Goal: Information Seeking & Learning: Check status

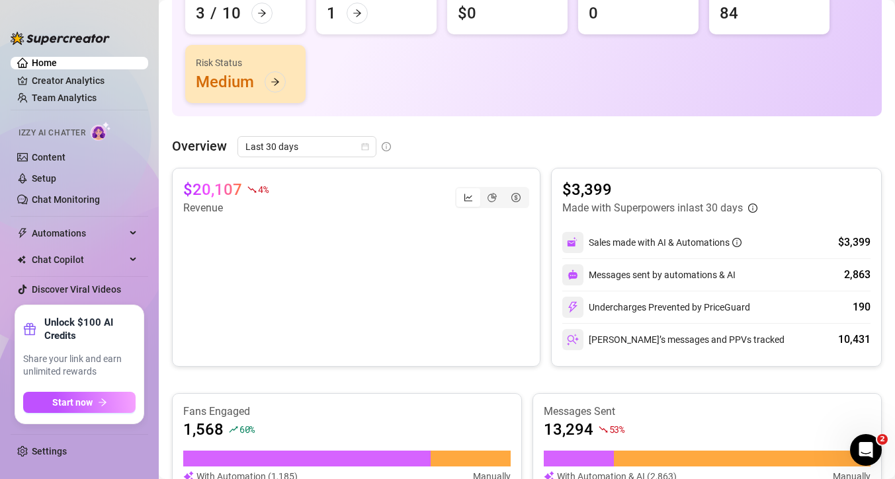
scroll to position [163, 0]
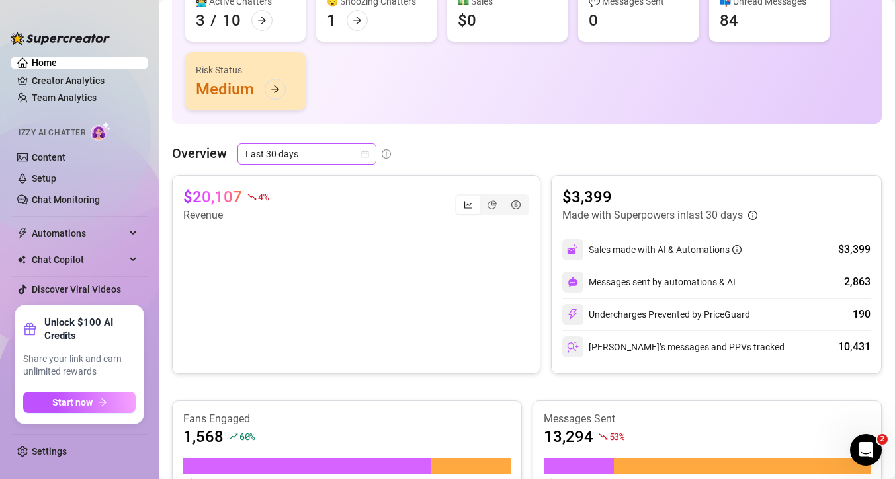
click at [358, 154] on span "Last 30 days" at bounding box center [306, 154] width 123 height 20
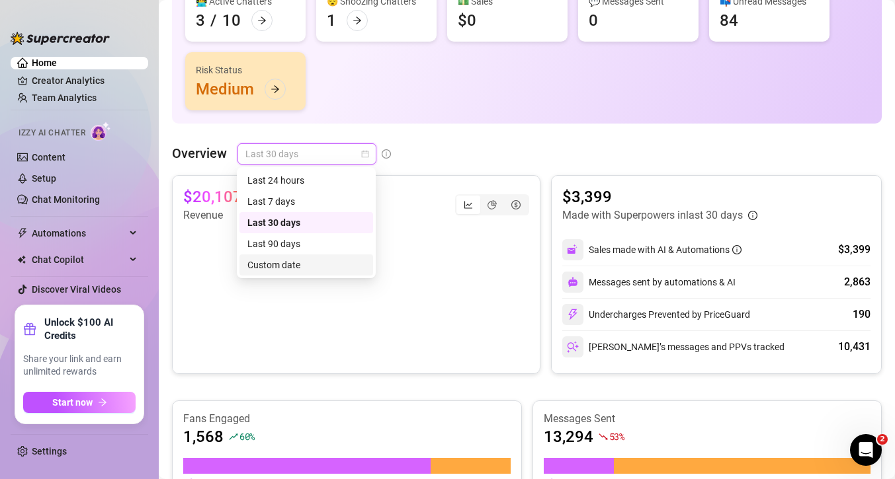
click at [321, 264] on div "Custom date" at bounding box center [306, 265] width 118 height 15
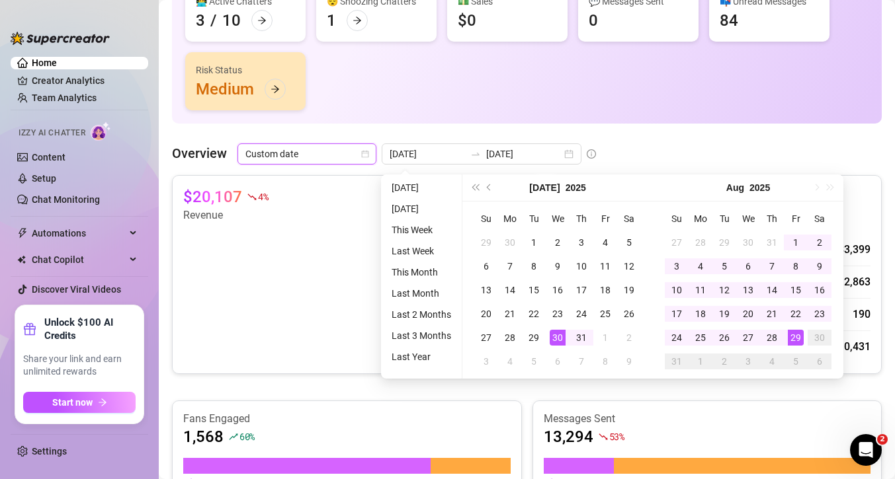
type input "[DATE]"
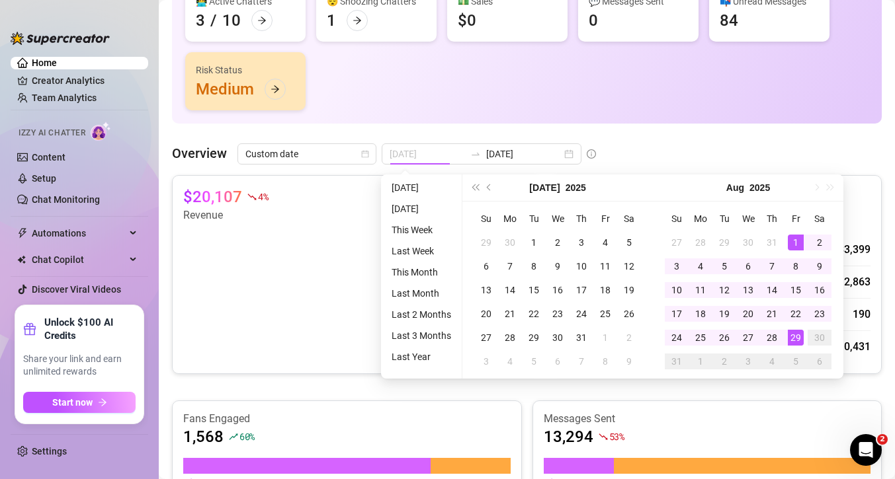
click at [797, 243] on div "1" at bounding box center [795, 243] width 16 height 16
type input "[DATE]"
click at [795, 337] on div "29" at bounding box center [795, 338] width 16 height 16
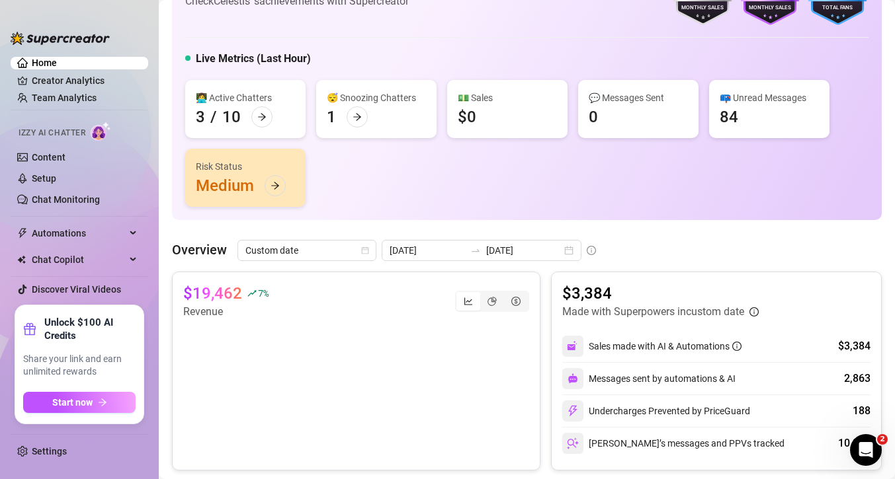
scroll to position [0, 0]
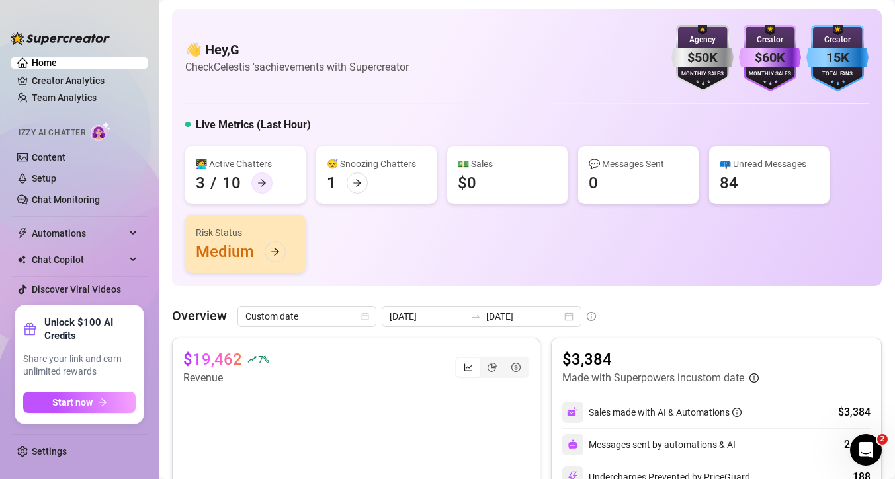
click at [262, 179] on icon "arrow-right" at bounding box center [261, 183] width 9 height 9
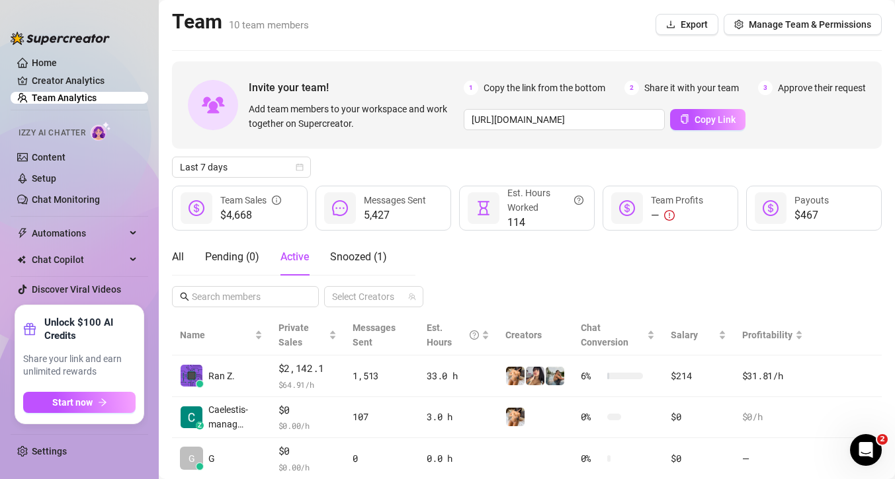
scroll to position [40, 0]
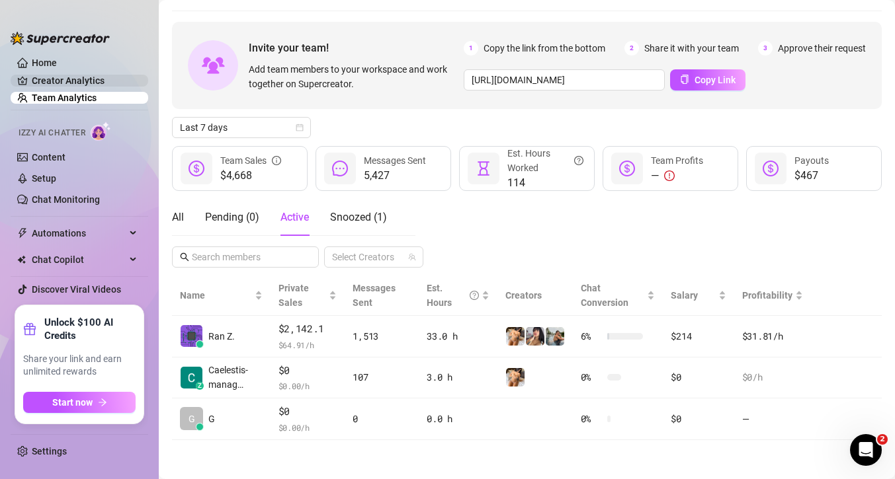
click at [110, 85] on link "Creator Analytics" at bounding box center [85, 80] width 106 height 21
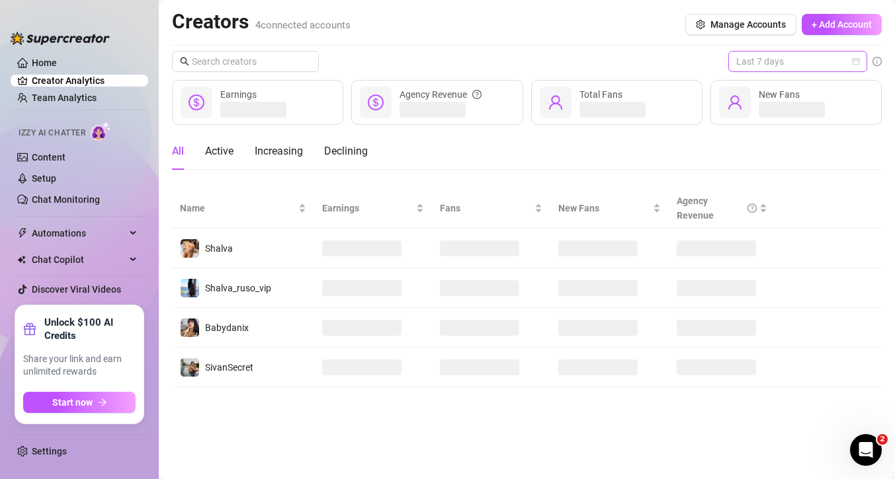
click at [818, 56] on span "Last 7 days" at bounding box center [797, 62] width 123 height 20
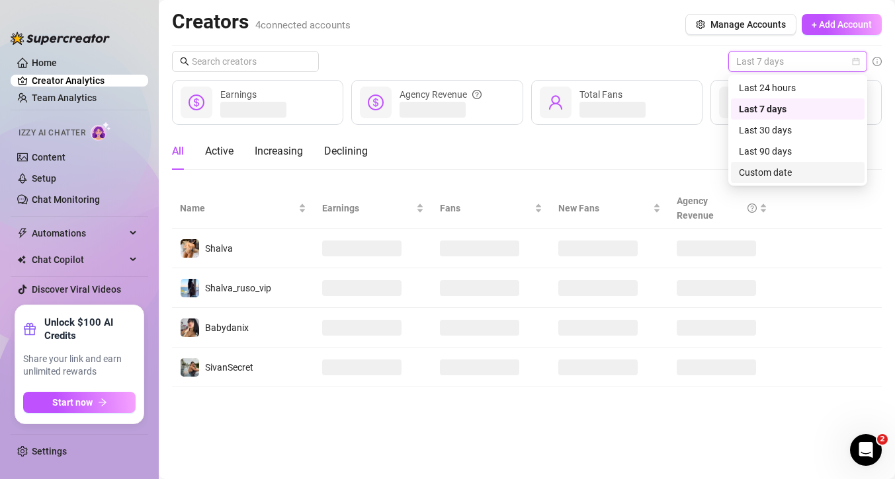
click at [794, 170] on div "Custom date" at bounding box center [798, 172] width 118 height 15
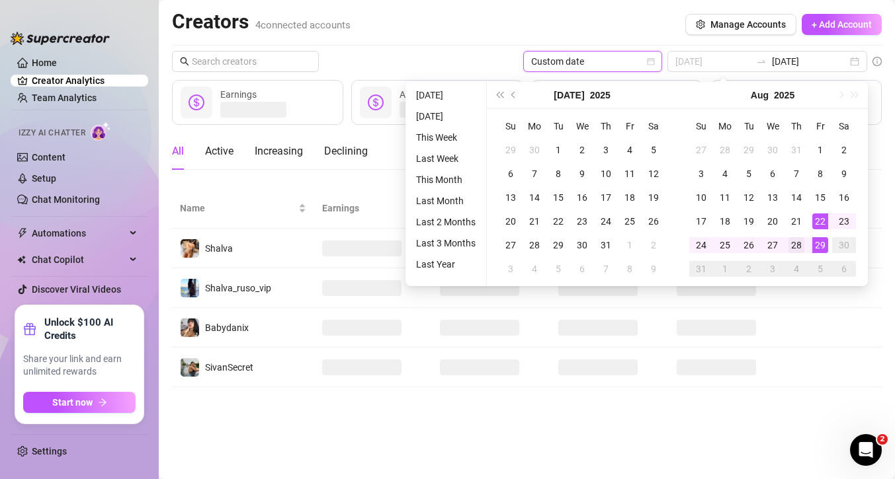
type input "[DATE]"
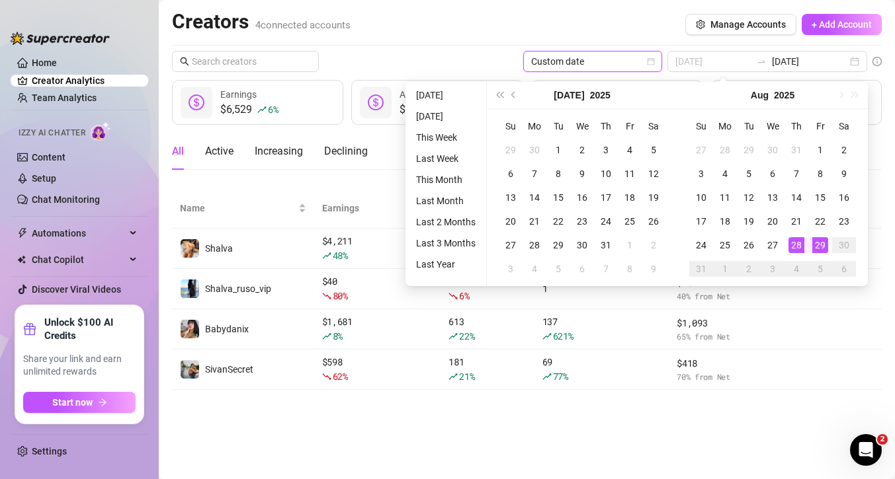
click at [795, 245] on div "28" at bounding box center [796, 245] width 16 height 16
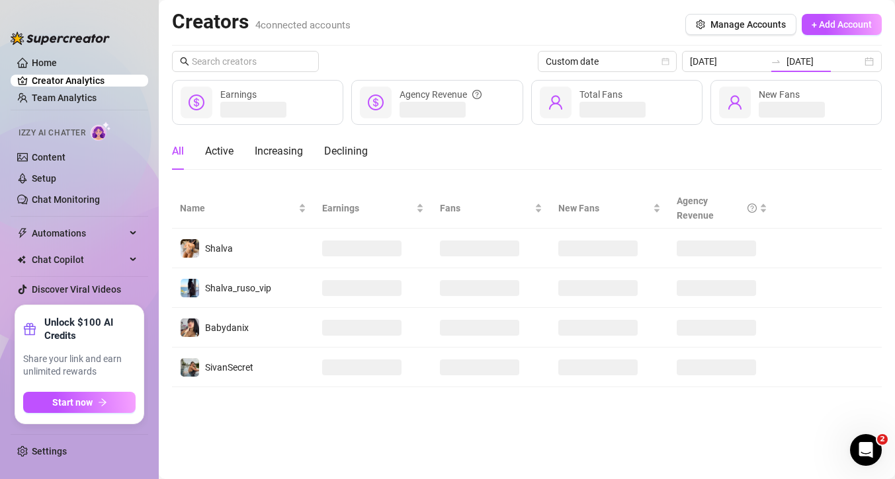
type input "[DATE]"
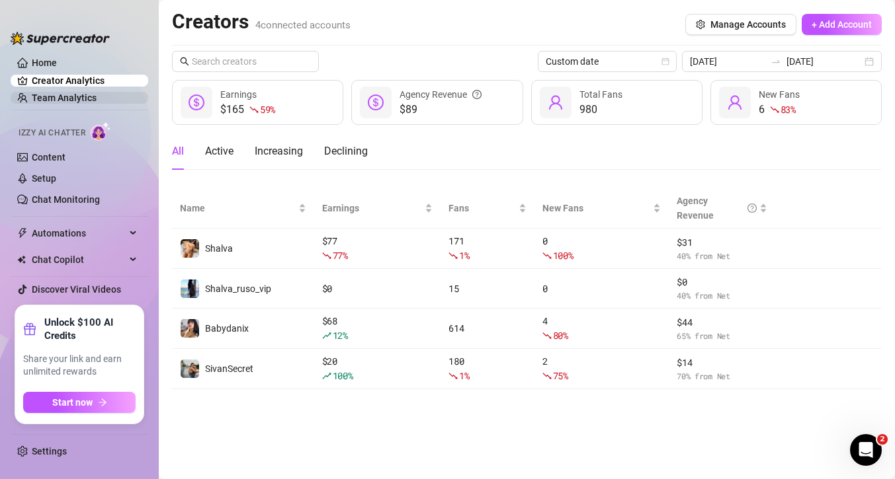
click at [66, 94] on link "Team Analytics" at bounding box center [64, 98] width 65 height 11
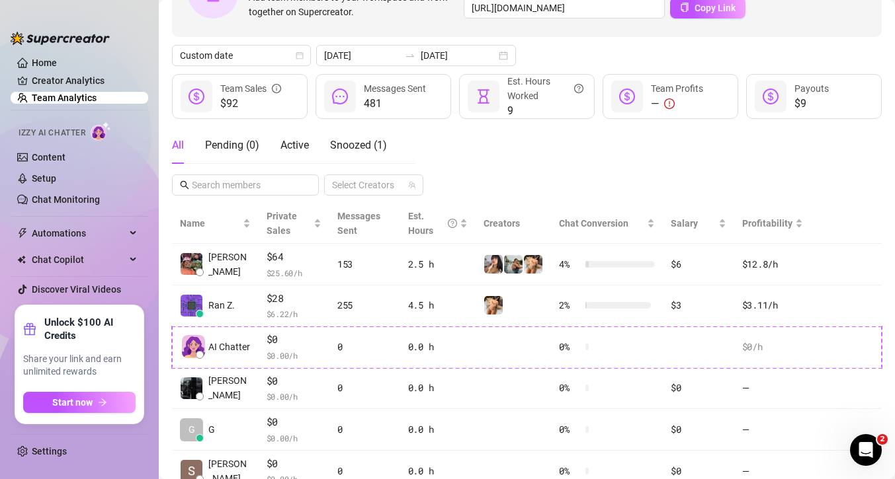
scroll to position [110, 0]
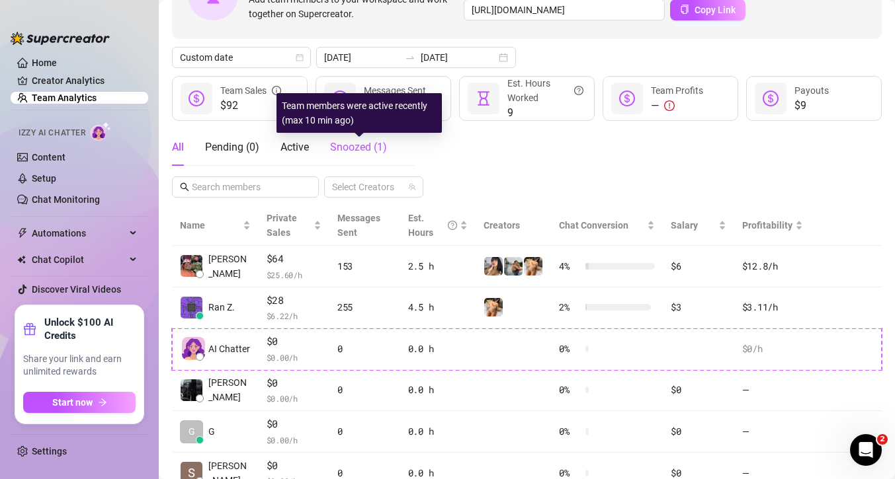
click at [374, 149] on span "Snoozed ( 1 )" at bounding box center [358, 147] width 57 height 13
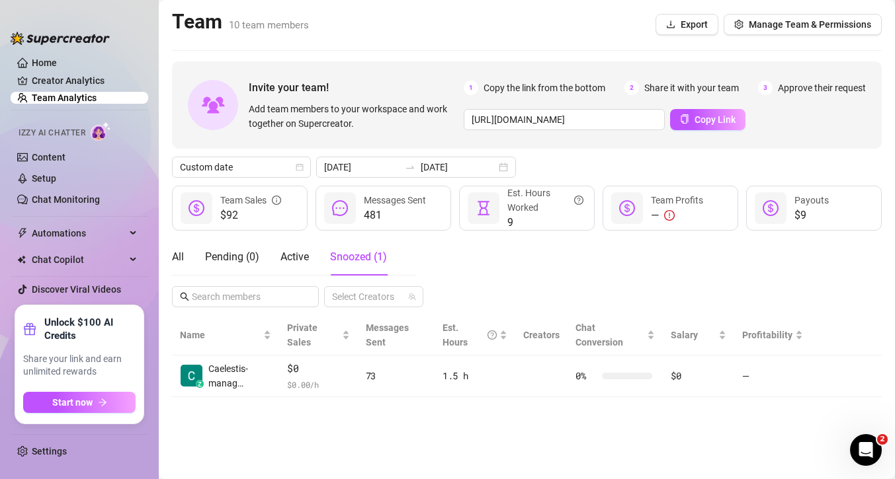
click at [185, 262] on div "All Pending ( 0 ) Active Snoozed ( 1 )" at bounding box center [279, 257] width 215 height 37
click at [177, 258] on div "All" at bounding box center [178, 257] width 12 height 16
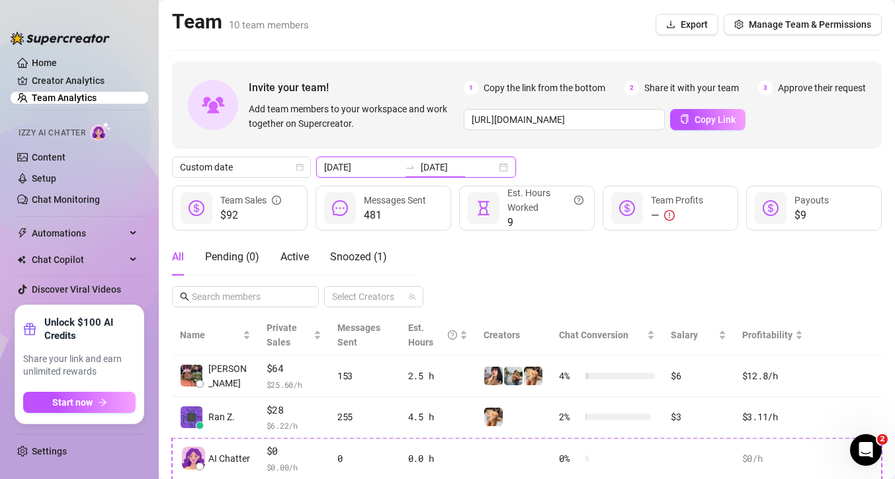
click at [420, 169] on input "[DATE]" at bounding box center [457, 167] width 75 height 15
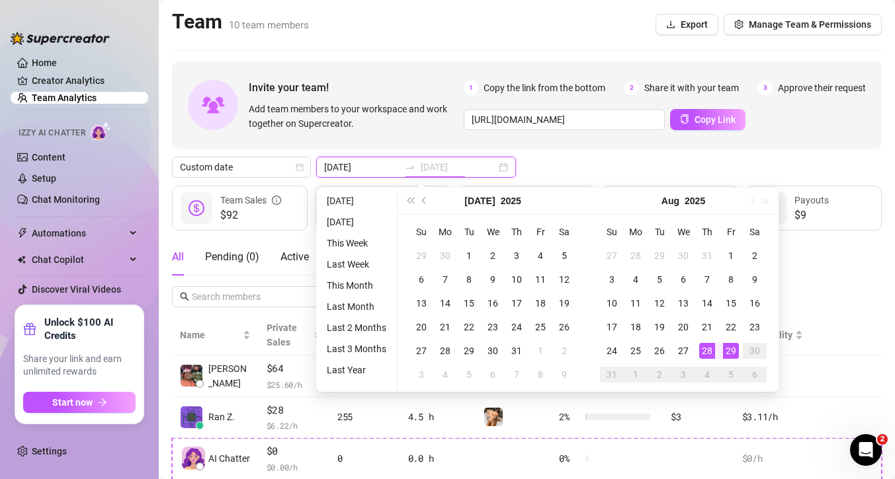
type input "[DATE]"
click at [734, 356] on div "29" at bounding box center [731, 351] width 16 height 16
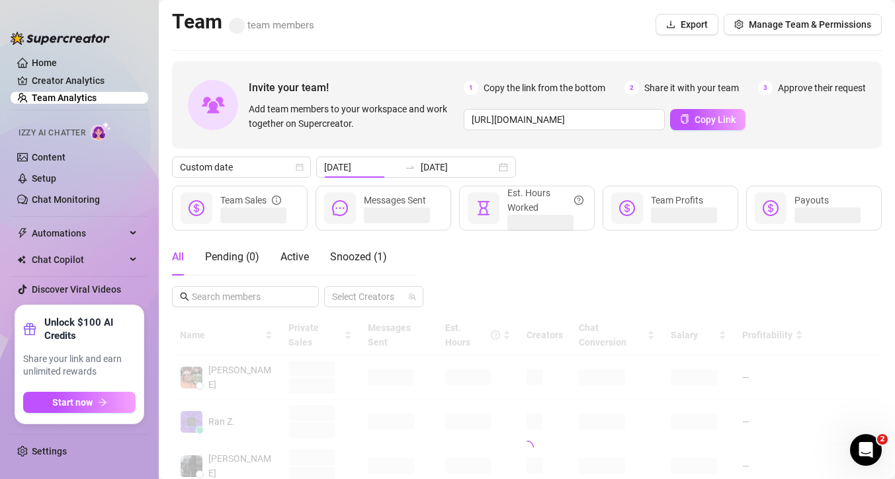
type input "[DATE]"
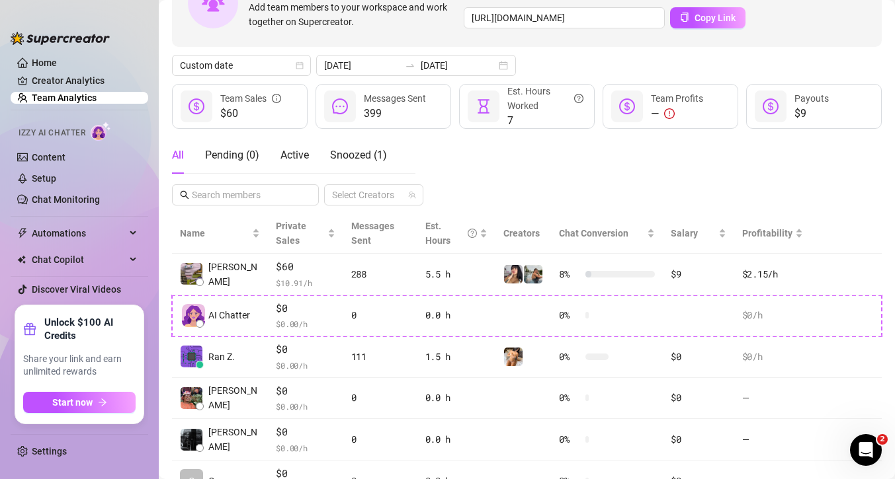
scroll to position [97, 0]
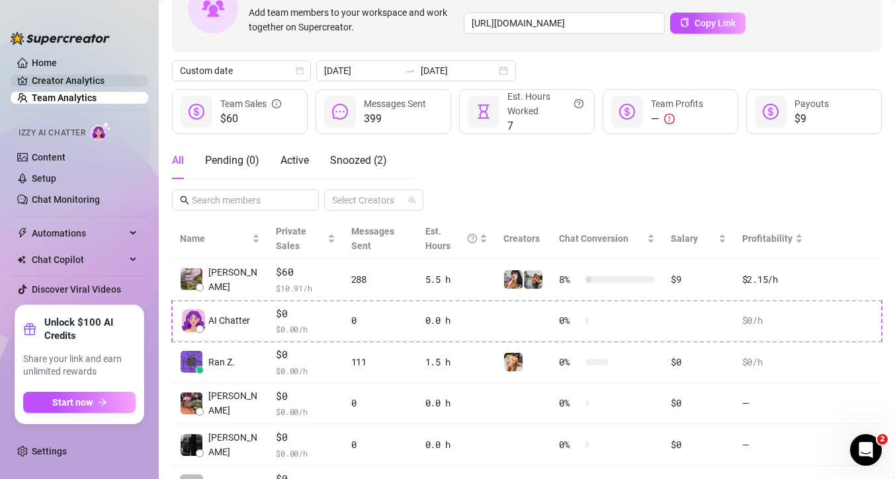
click at [118, 79] on link "Creator Analytics" at bounding box center [85, 80] width 106 height 21
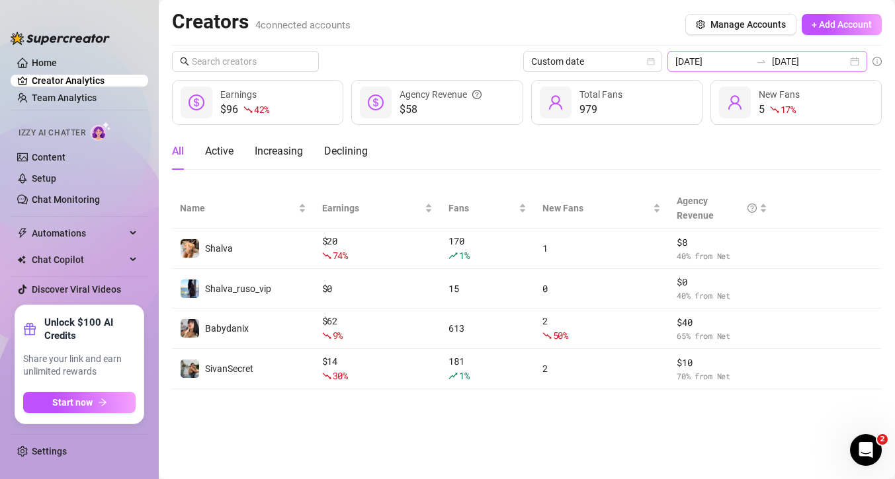
click at [852, 60] on div "[DATE] [DATE]" at bounding box center [767, 61] width 200 height 21
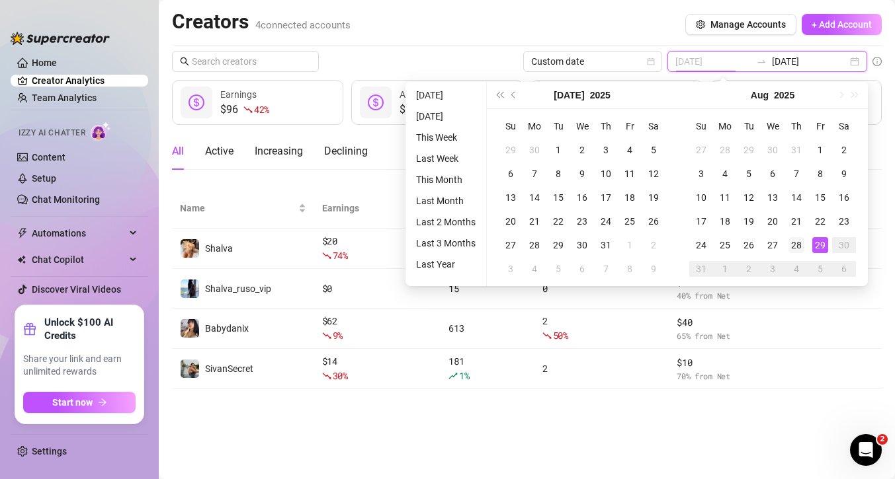
type input "[DATE]"
click at [793, 249] on div "28" at bounding box center [796, 245] width 16 height 16
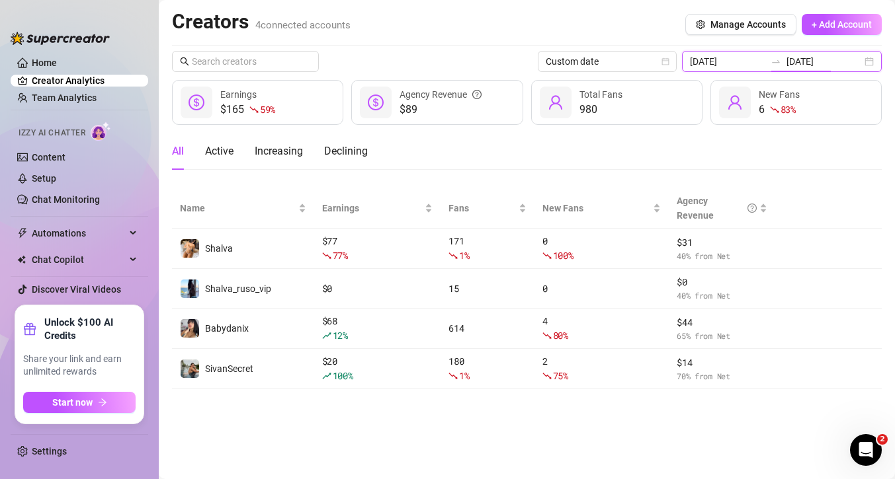
click at [826, 64] on input "[DATE]" at bounding box center [823, 61] width 75 height 15
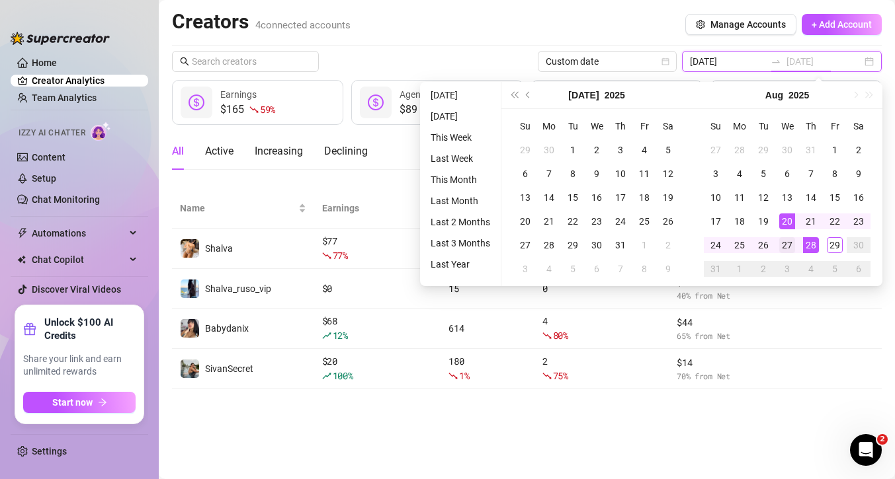
type input "[DATE]"
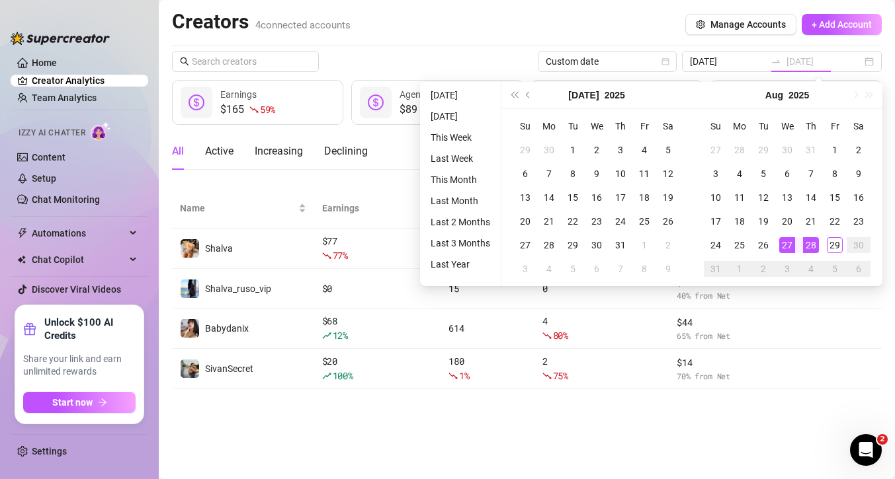
click at [785, 243] on div "27" at bounding box center [787, 245] width 16 height 16
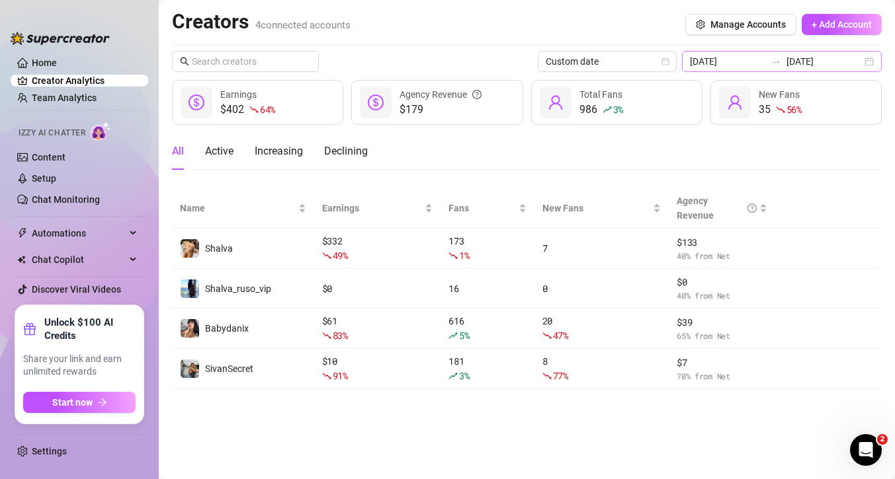
click at [783, 61] on div at bounding box center [775, 61] width 21 height 11
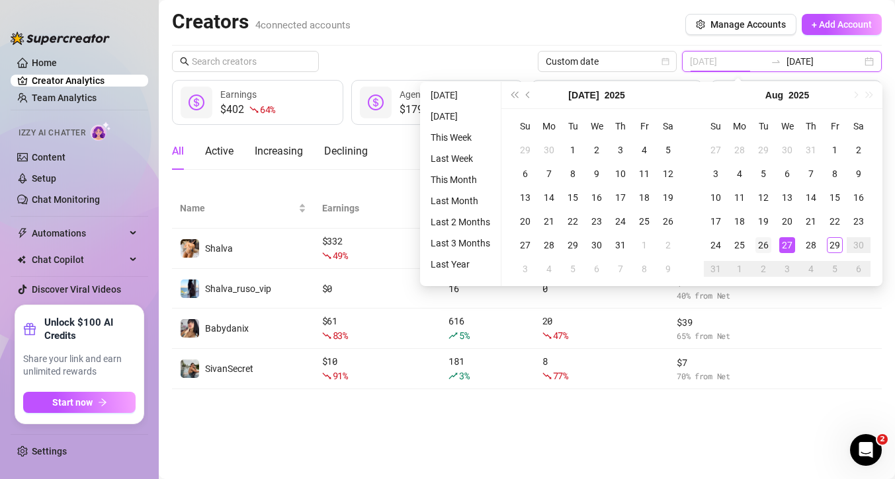
type input "[DATE]"
click at [763, 248] on div "26" at bounding box center [763, 245] width 16 height 16
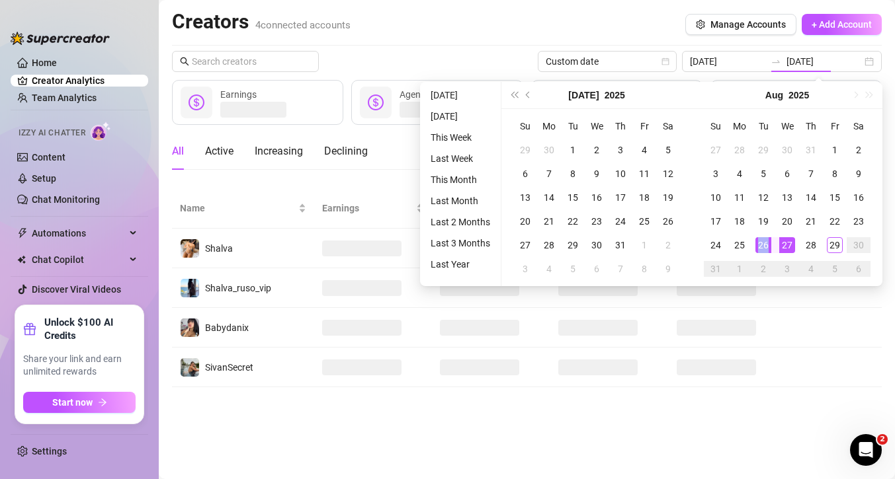
type input "[DATE]"
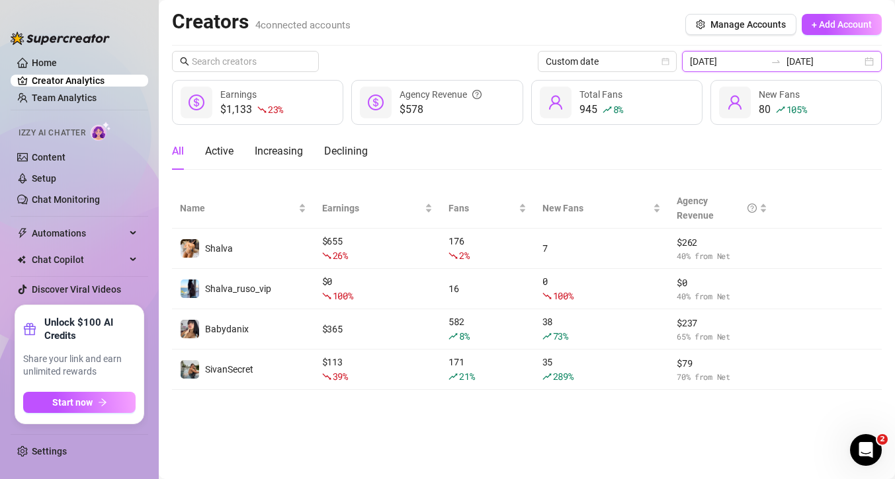
click at [750, 66] on input "[DATE]" at bounding box center [727, 61] width 75 height 15
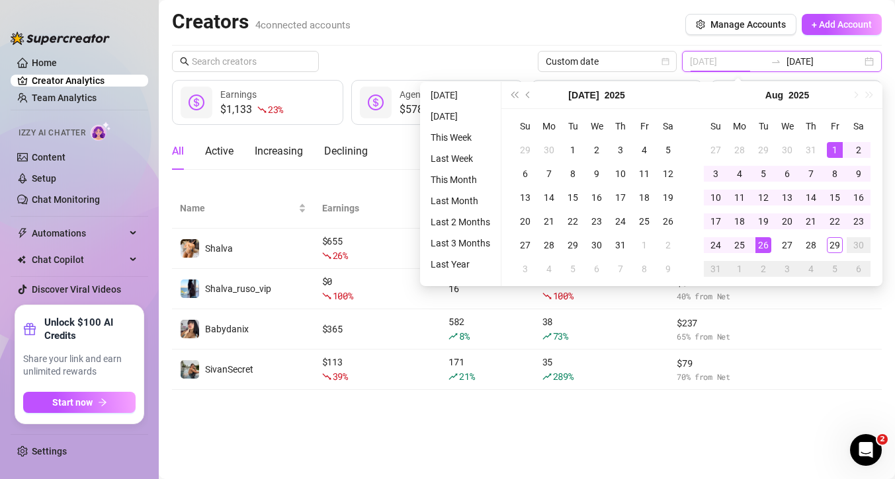
type input "[DATE]"
click at [833, 151] on div "1" at bounding box center [834, 150] width 16 height 16
type input "[DATE]"
click at [835, 250] on div "29" at bounding box center [834, 245] width 16 height 16
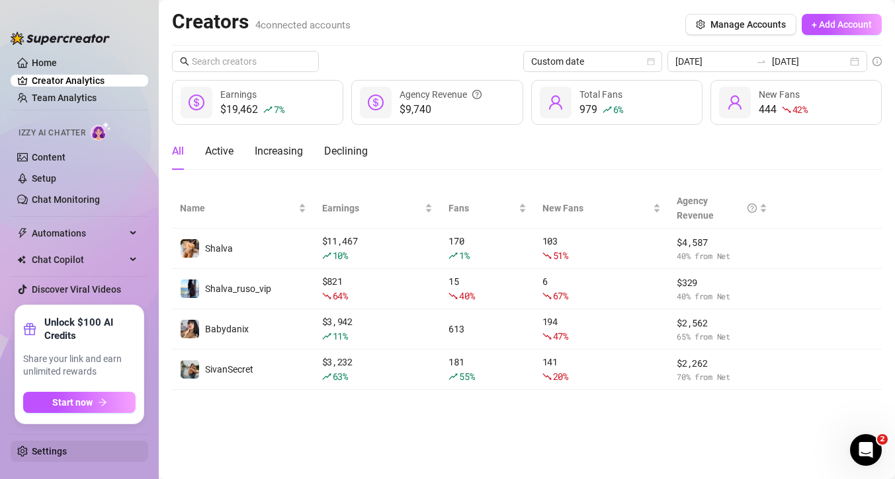
click at [50, 452] on link "Settings" at bounding box center [49, 451] width 35 height 11
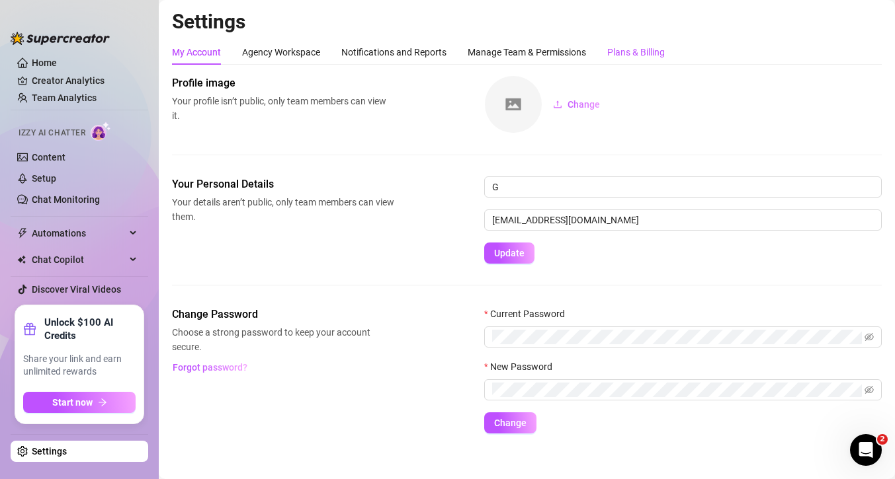
click at [659, 52] on div "Plans & Billing" at bounding box center [636, 52] width 58 height 15
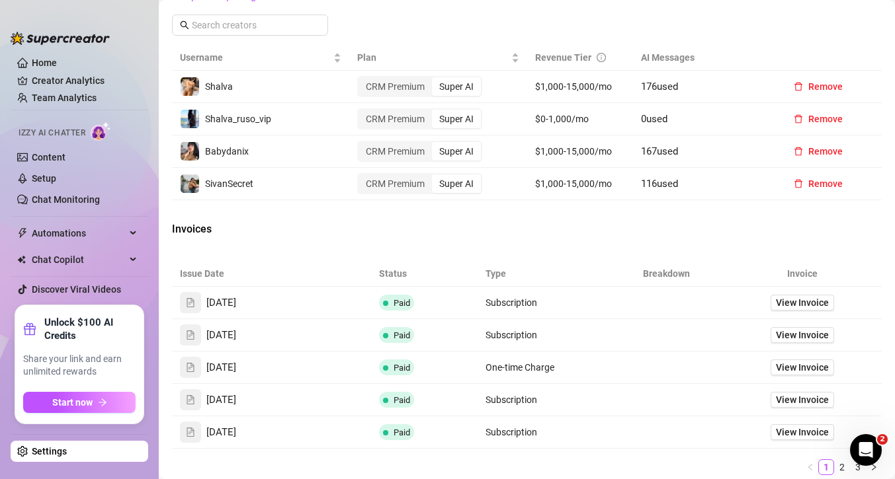
scroll to position [523, 0]
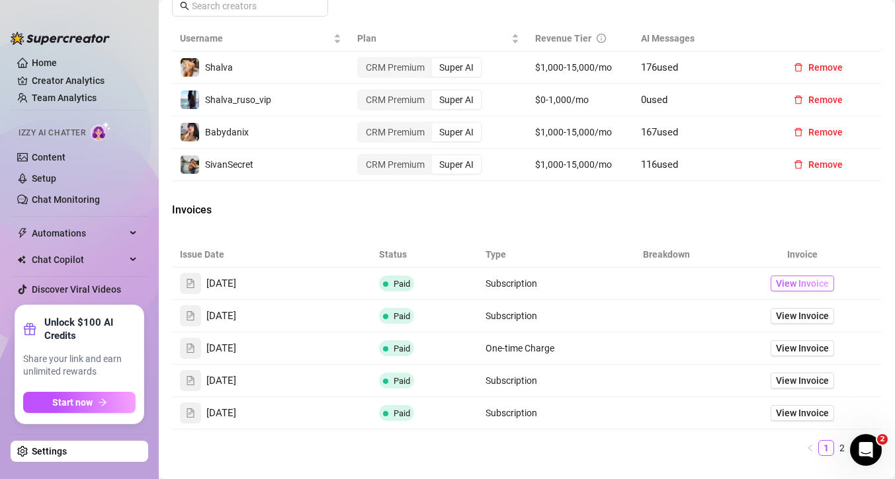
click at [791, 281] on span "View Invoice" at bounding box center [802, 283] width 53 height 15
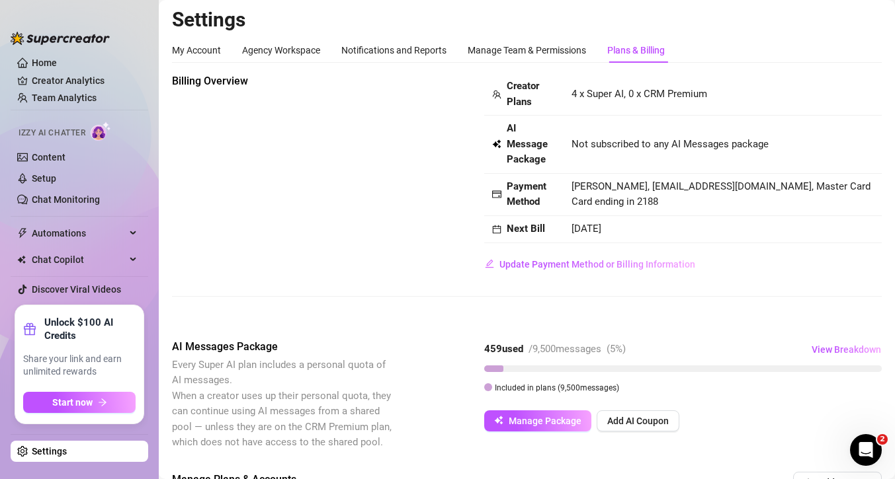
scroll to position [0, 0]
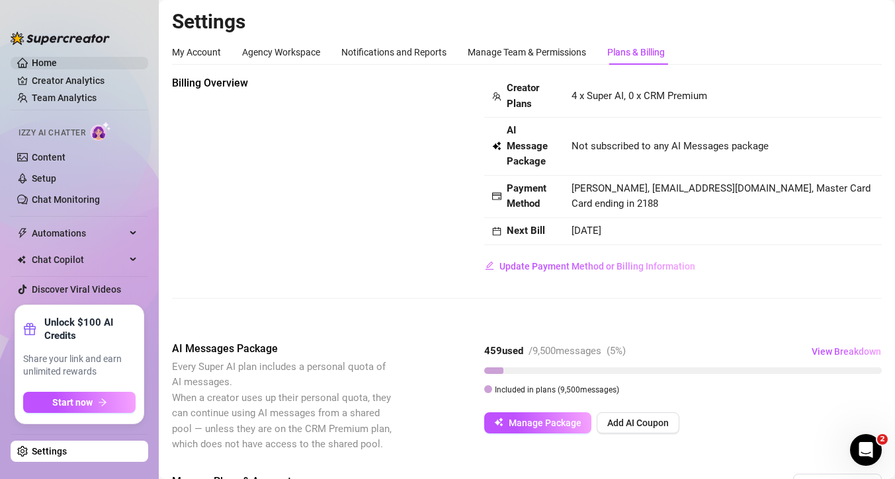
click at [57, 67] on link "Home" at bounding box center [44, 63] width 25 height 11
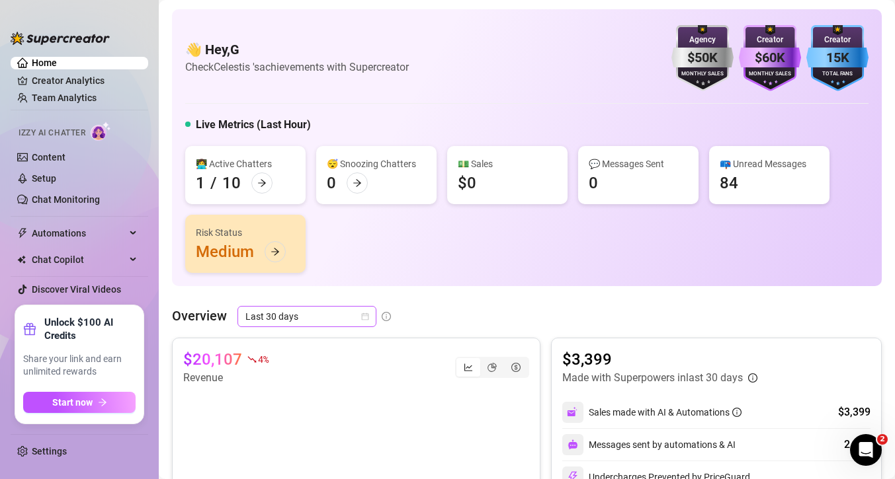
click at [342, 323] on span "Last 30 days" at bounding box center [306, 317] width 123 height 20
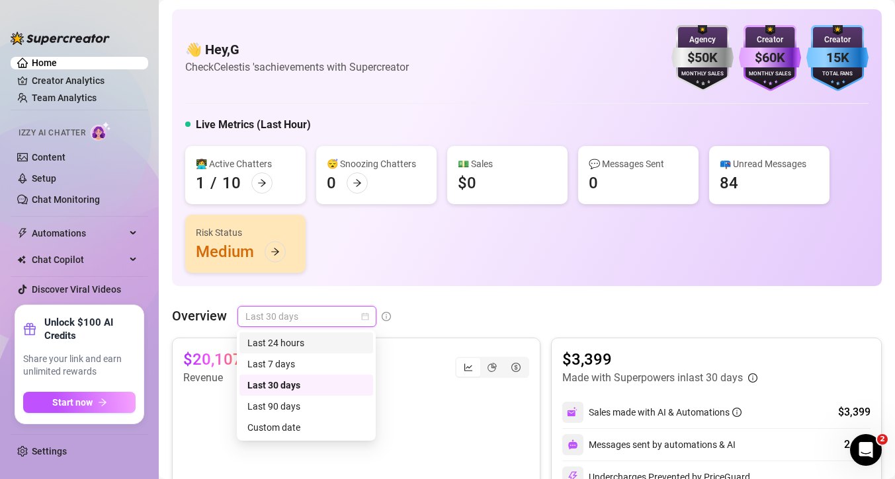
click at [321, 341] on div "Last 24 hours" at bounding box center [306, 343] width 118 height 15
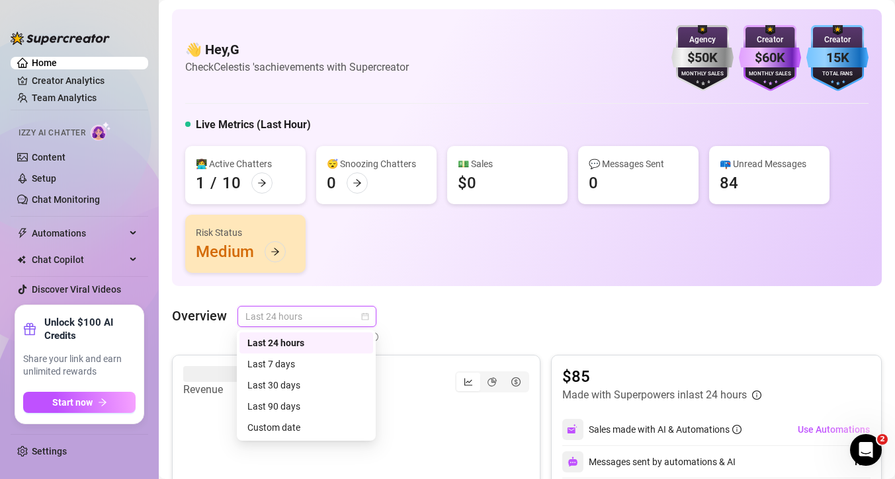
click at [346, 317] on span "Last 24 hours" at bounding box center [306, 317] width 123 height 20
click at [304, 426] on div "Custom date" at bounding box center [306, 427] width 118 height 15
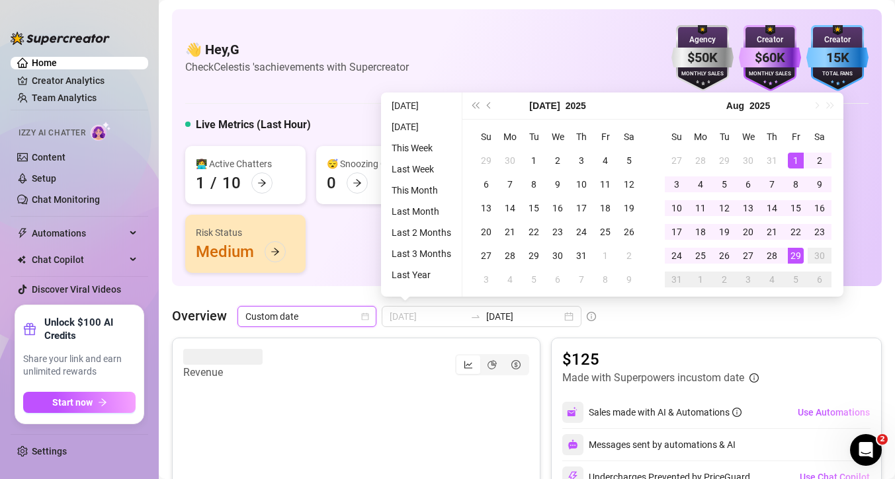
type input "[DATE]"
click at [796, 159] on div "1" at bounding box center [795, 161] width 16 height 16
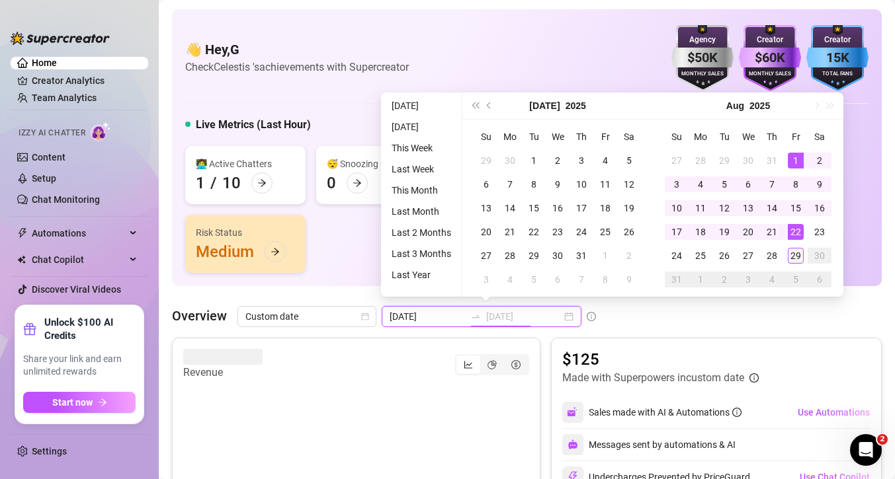
type input "[DATE]"
click at [795, 255] on div "29" at bounding box center [795, 256] width 16 height 16
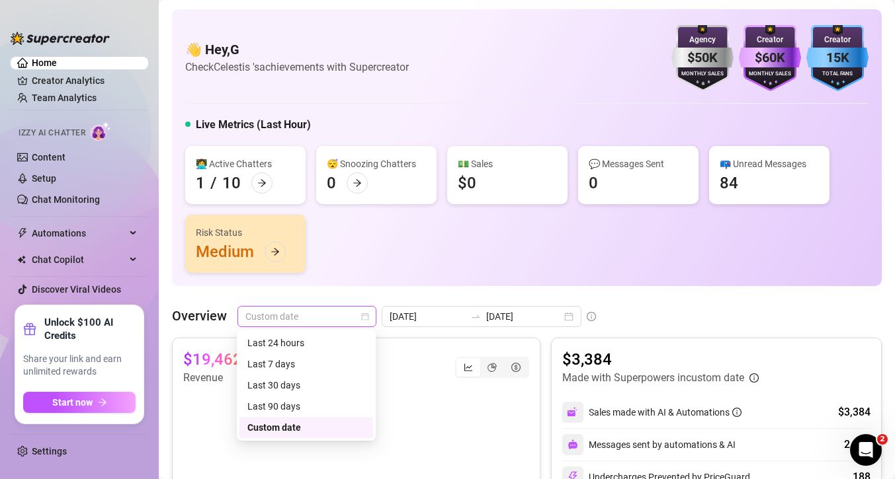
click at [282, 316] on span "Custom date" at bounding box center [306, 317] width 123 height 20
click at [303, 342] on div "Last 24 hours" at bounding box center [306, 343] width 118 height 15
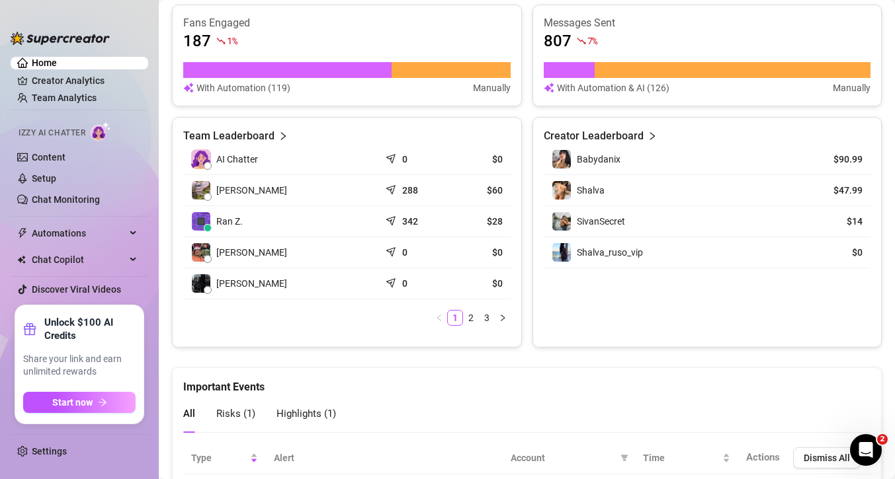
scroll to position [574, 0]
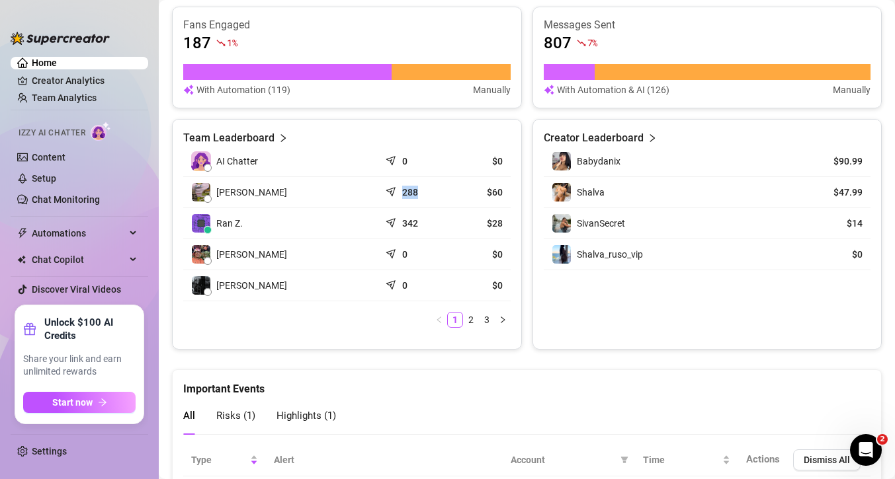
drag, startPoint x: 399, startPoint y: 193, endPoint x: 416, endPoint y: 194, distance: 16.6
click at [416, 194] on div "288" at bounding box center [412, 192] width 50 height 13
click at [397, 212] on td "342" at bounding box center [411, 223] width 65 height 31
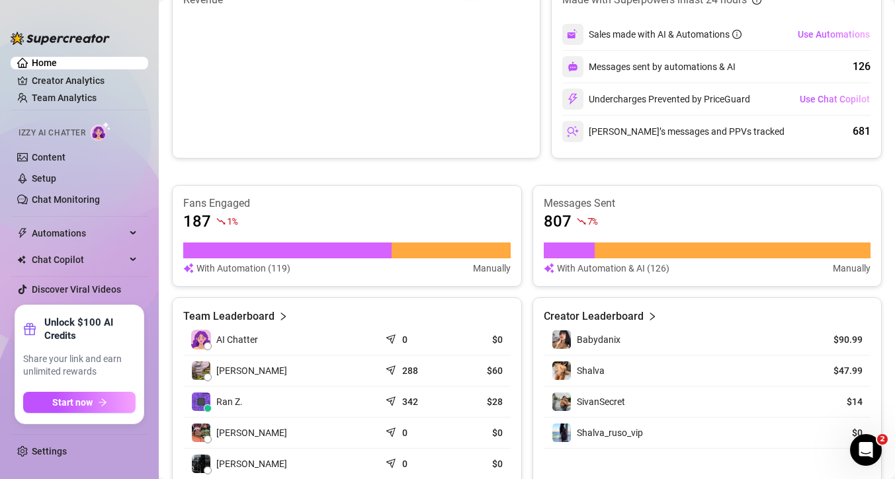
scroll to position [387, 0]
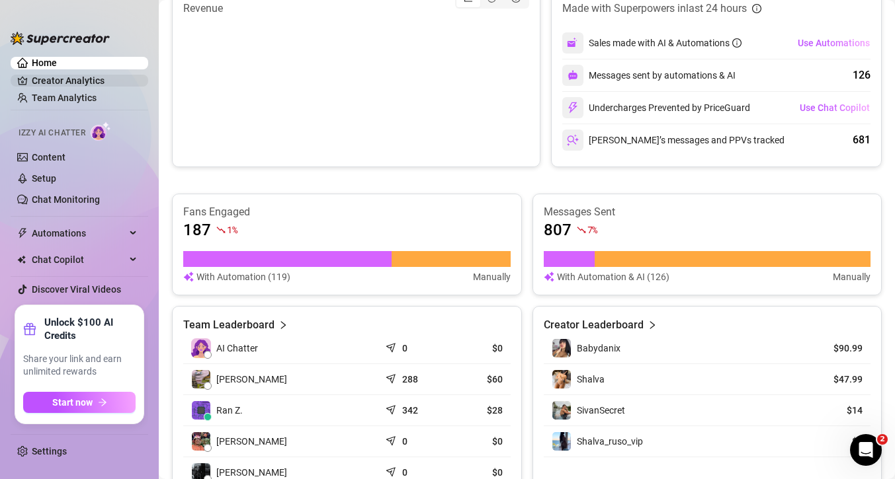
click at [44, 77] on link "Creator Analytics" at bounding box center [85, 80] width 106 height 21
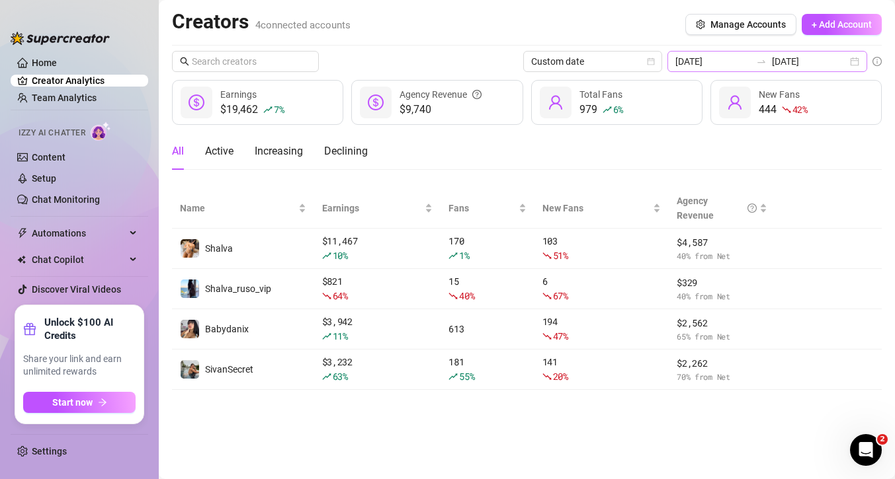
click at [848, 61] on div "[DATE] [DATE]" at bounding box center [767, 61] width 200 height 21
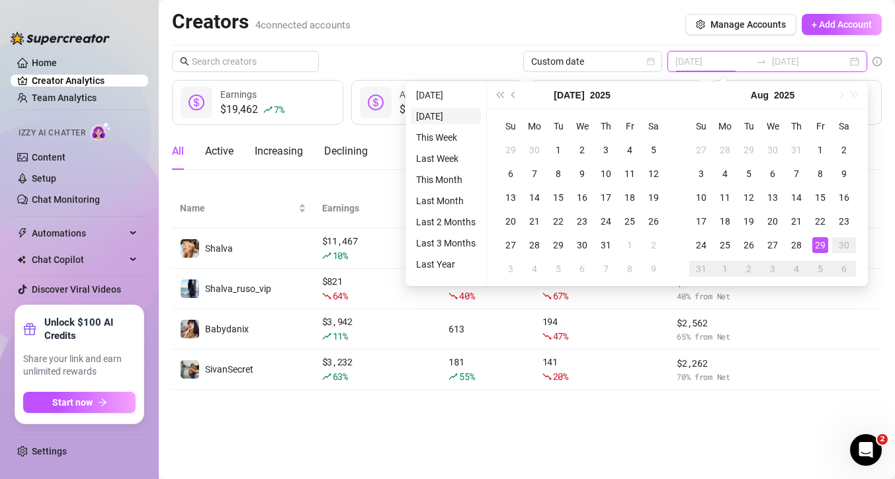
type input "[DATE]"
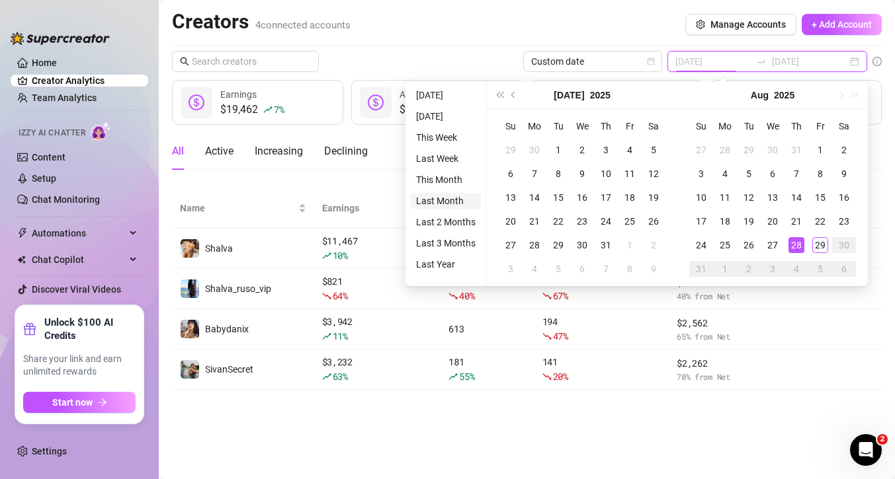
type input "[DATE]"
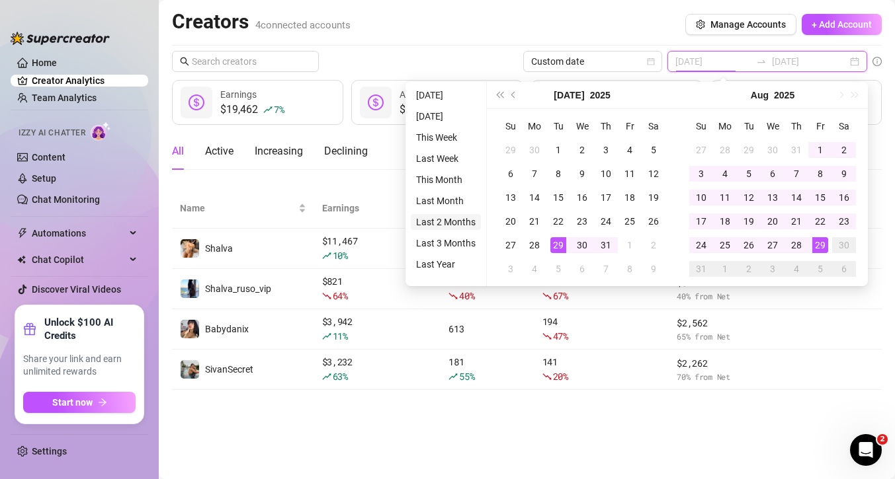
type input "[DATE]"
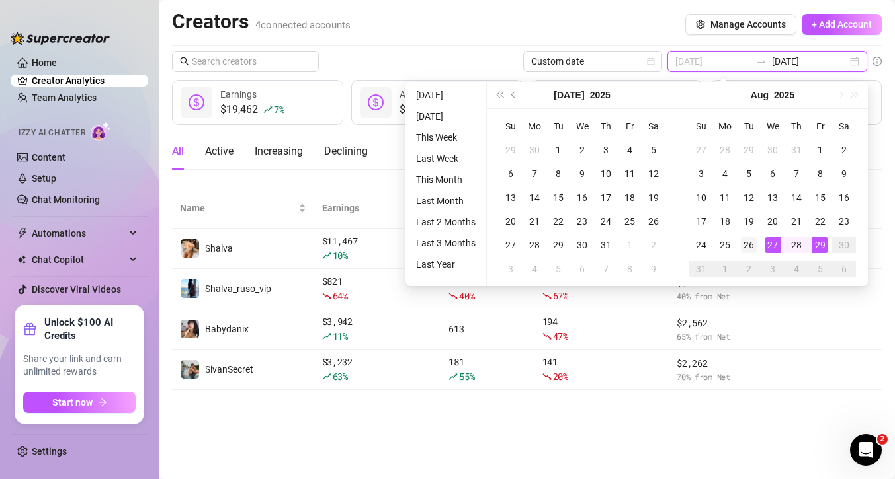
type input "[DATE]"
click at [739, 252] on td "26" at bounding box center [749, 245] width 24 height 24
type input "[DATE]"
click at [821, 247] on div "29" at bounding box center [820, 245] width 16 height 16
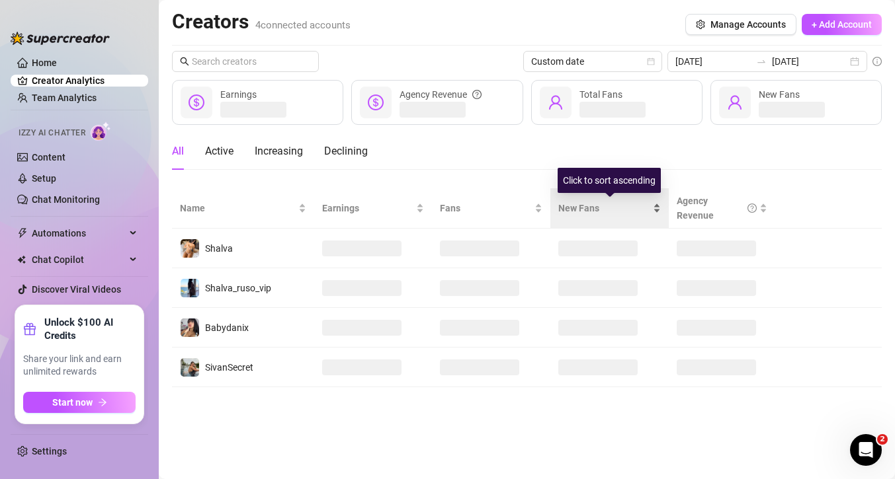
click at [581, 211] on span "New Fans" at bounding box center [604, 208] width 92 height 15
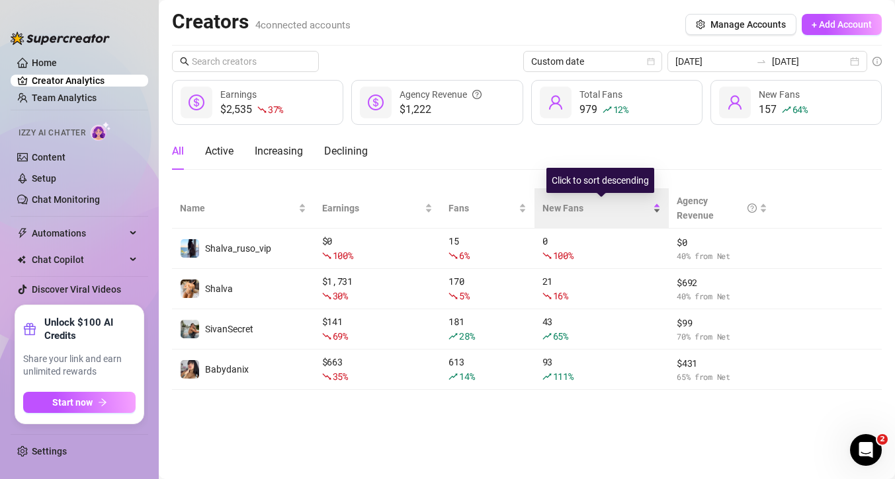
click at [561, 216] on div "New Fans" at bounding box center [601, 208] width 118 height 15
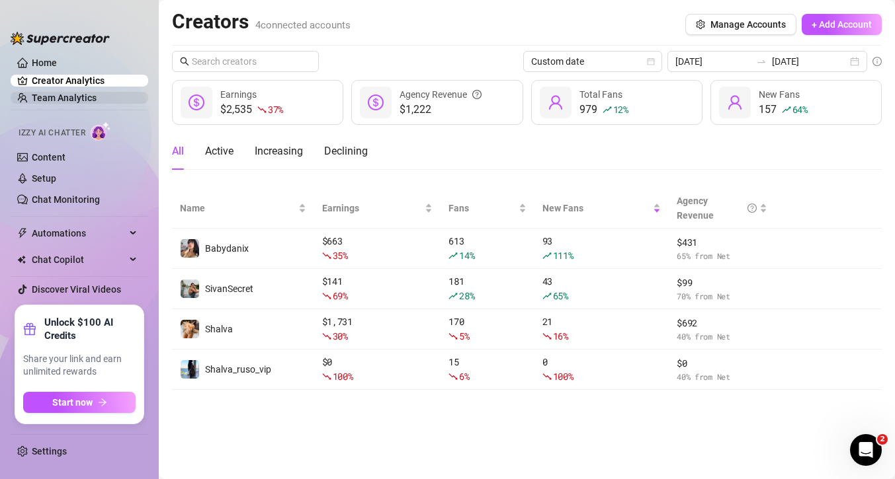
click at [79, 102] on link "Team Analytics" at bounding box center [64, 98] width 65 height 11
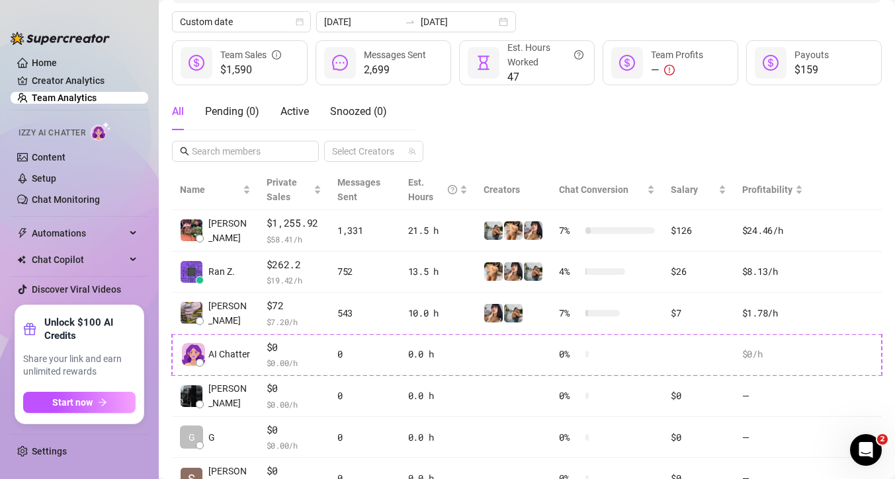
scroll to position [175, 0]
